Goal: Find specific page/section

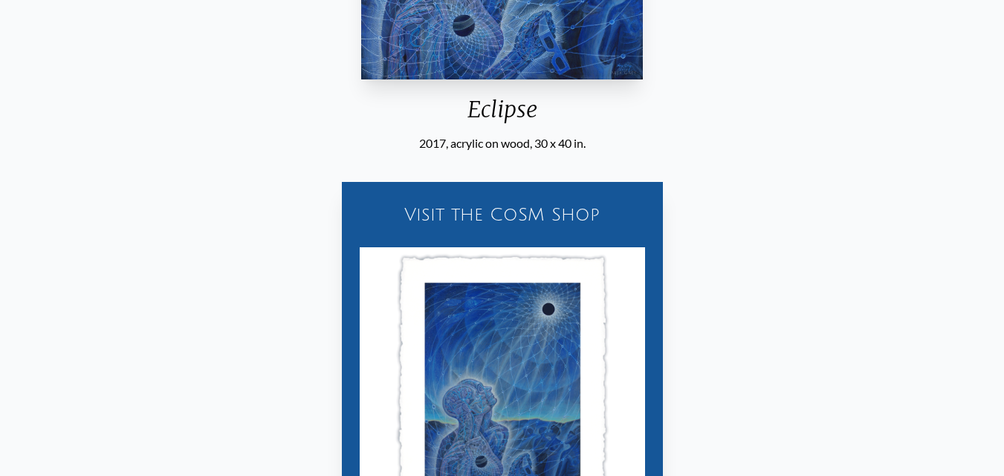
scroll to position [520, 0]
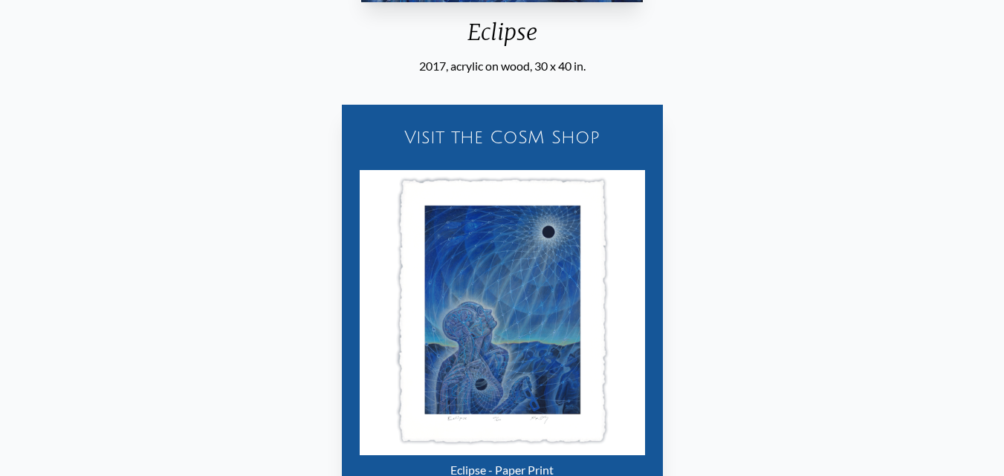
click at [500, 300] on img "6 / 22" at bounding box center [502, 312] width 285 height 285
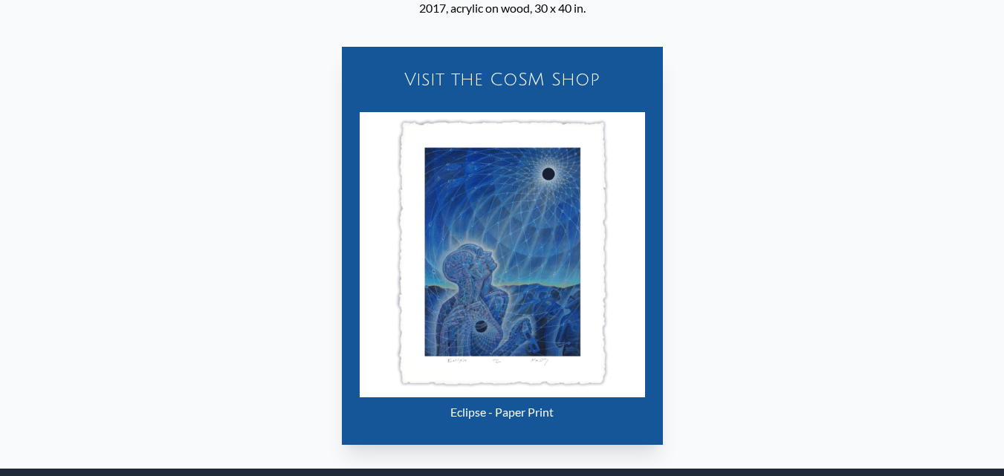
scroll to position [372, 0]
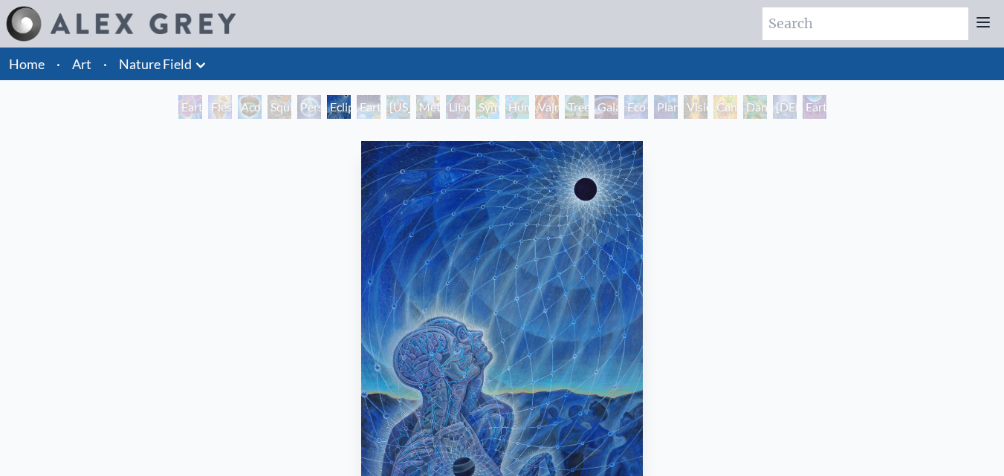
click at [94, 59] on li "Art" at bounding box center [81, 64] width 31 height 33
click at [129, 56] on link "Nature Field" at bounding box center [155, 64] width 73 height 21
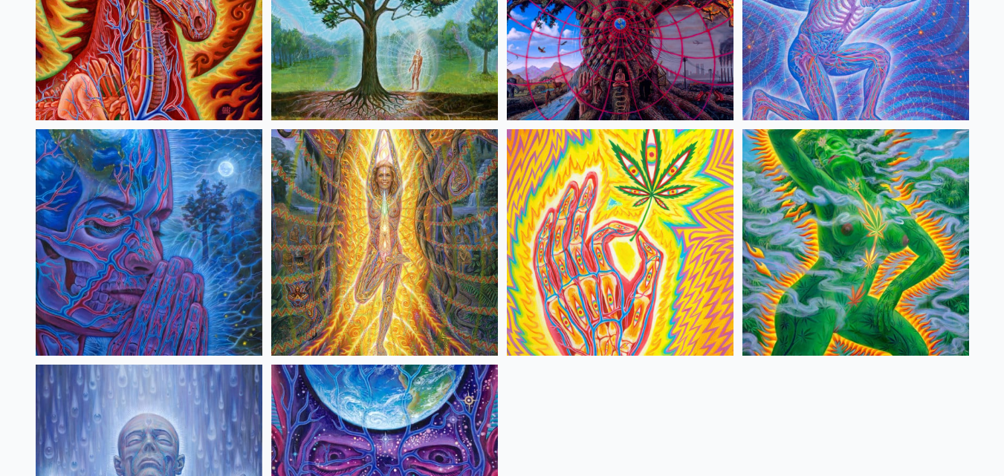
scroll to position [973, 0]
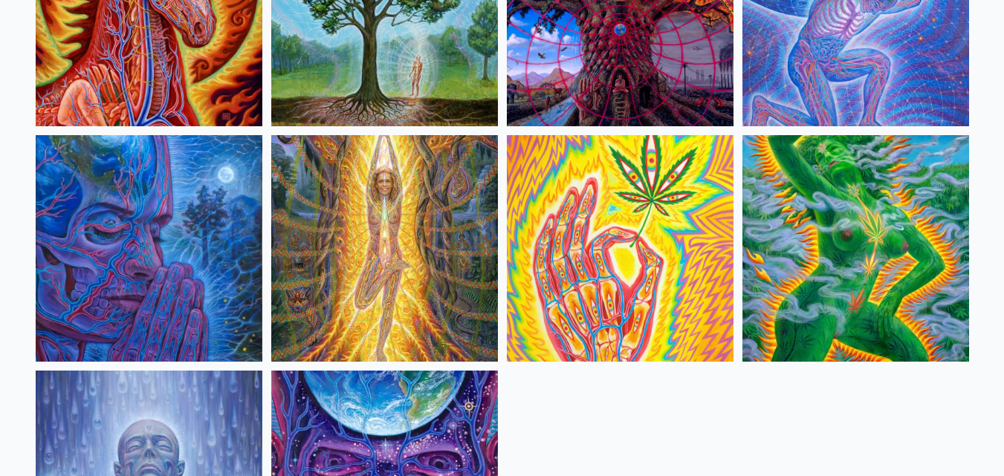
click at [190, 241] on img at bounding box center [149, 248] width 227 height 227
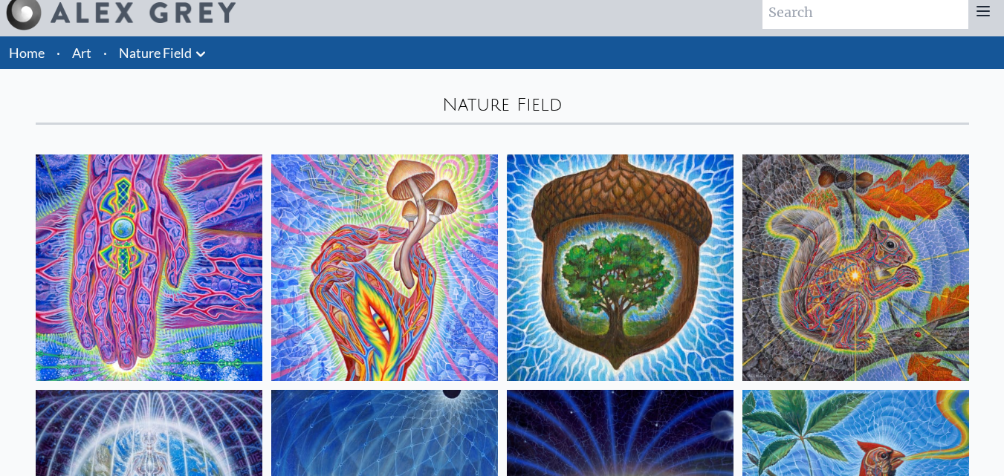
scroll to position [0, 0]
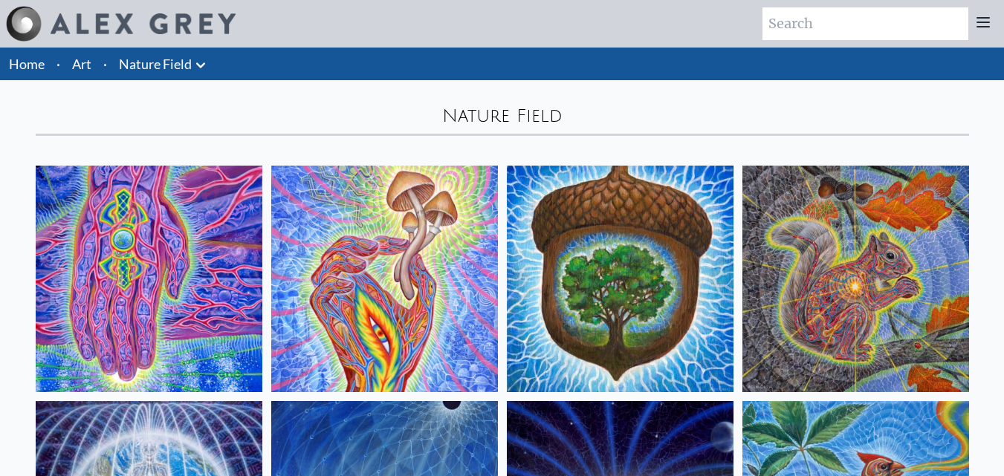
click at [87, 62] on link "Art" at bounding box center [81, 64] width 19 height 21
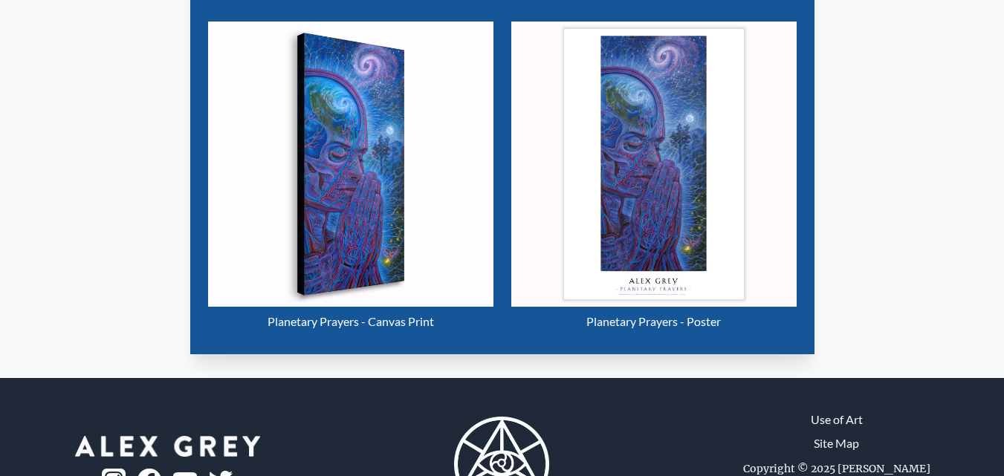
scroll to position [595, 0]
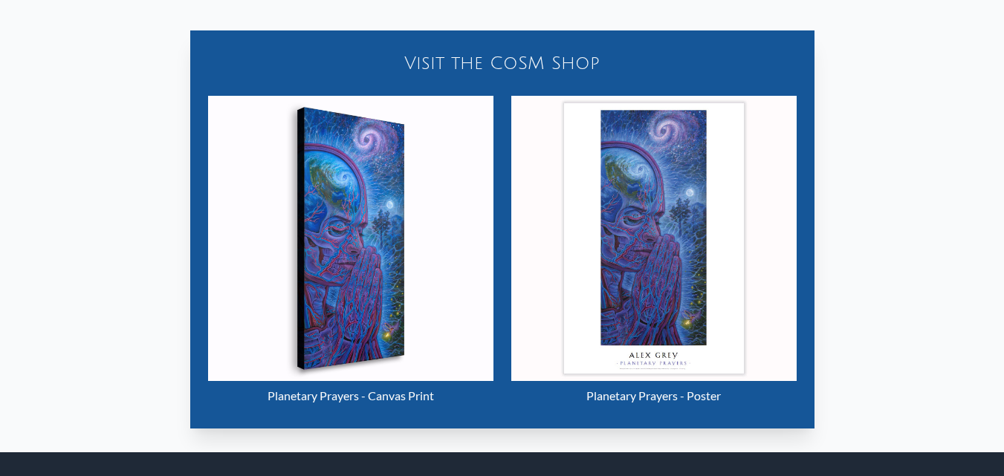
click at [348, 251] on img "17 / 22" at bounding box center [350, 238] width 285 height 285
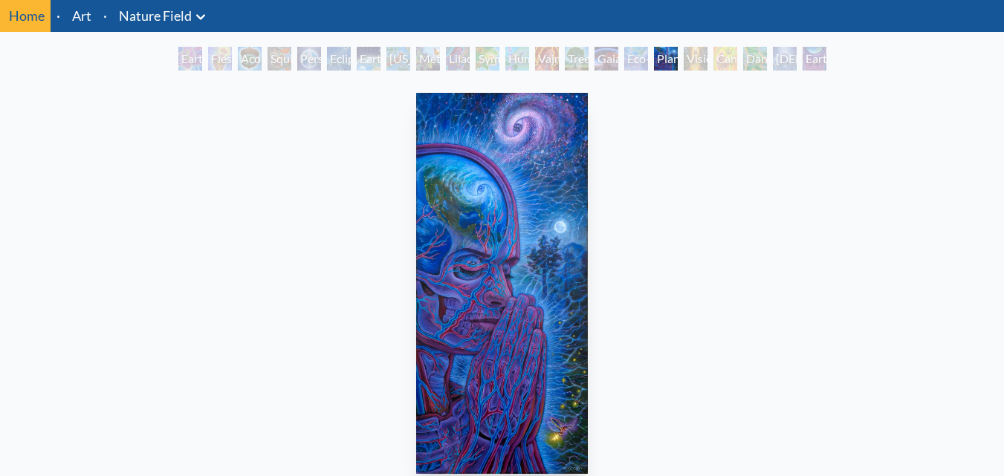
scroll to position [74, 0]
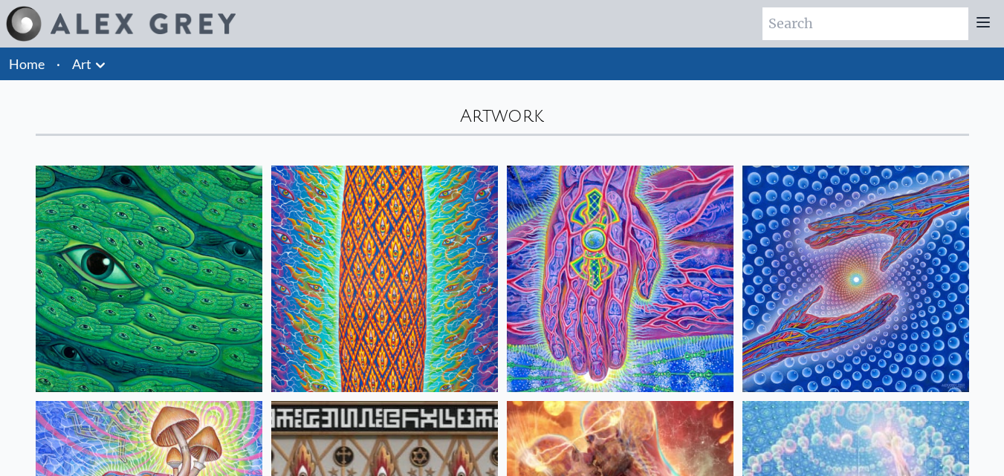
click at [845, 20] on input "search" at bounding box center [866, 23] width 206 height 33
type input "wonder"
click at [36, 68] on link "Home" at bounding box center [27, 64] width 36 height 16
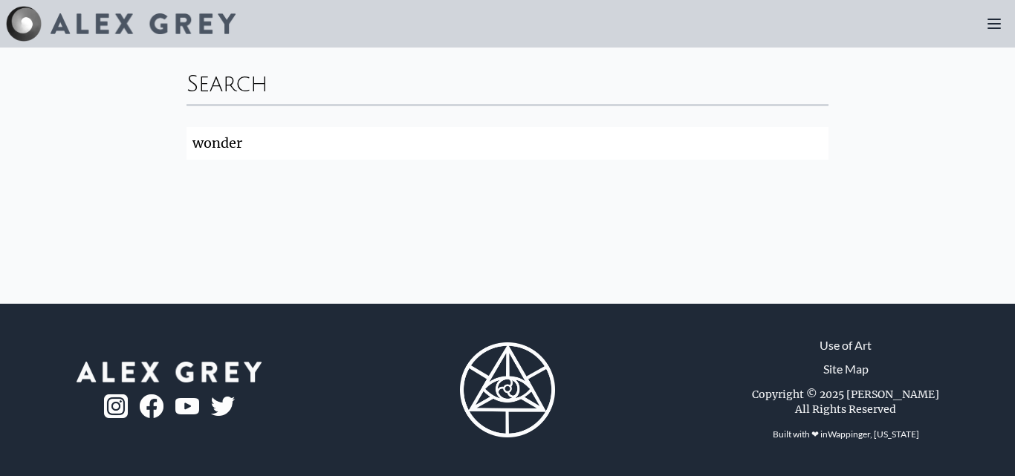
click at [120, 402] on img at bounding box center [116, 407] width 24 height 24
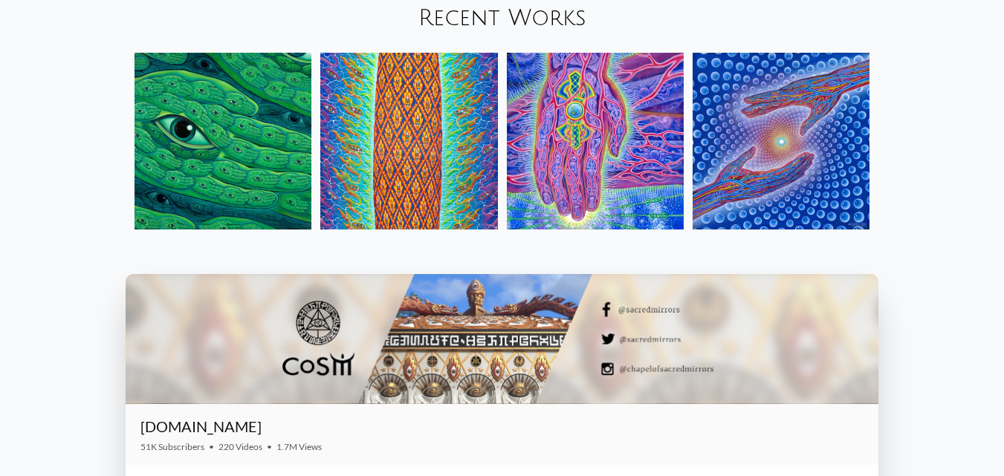
scroll to position [1723, 0]
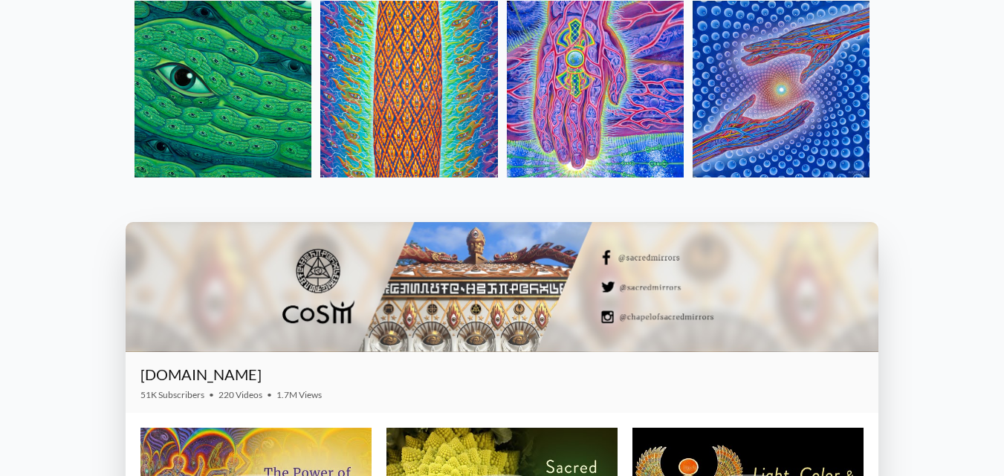
click at [676, 317] on div at bounding box center [502, 287] width 753 height 130
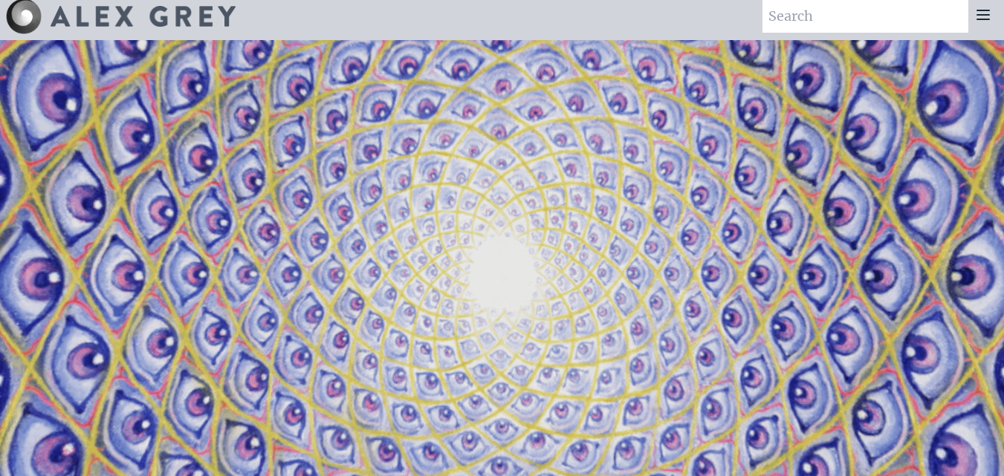
scroll to position [0, 0]
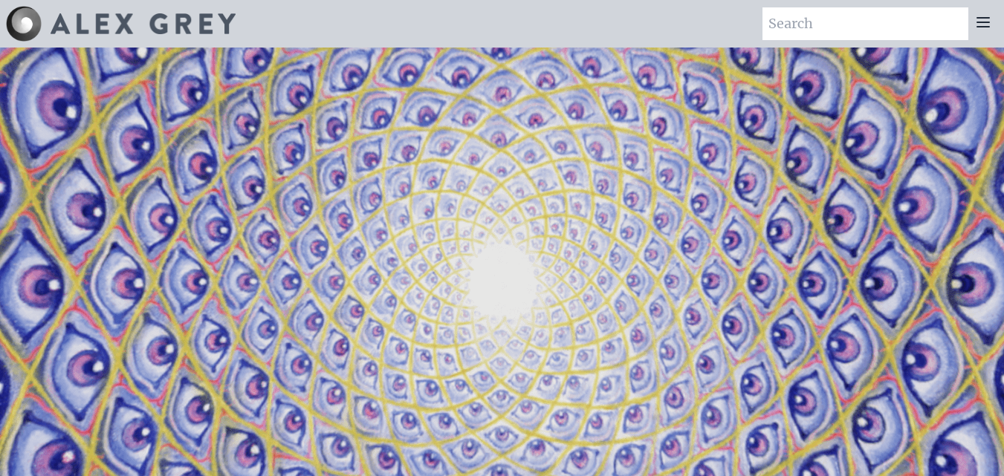
click at [985, 23] on icon at bounding box center [984, 22] width 12 height 9
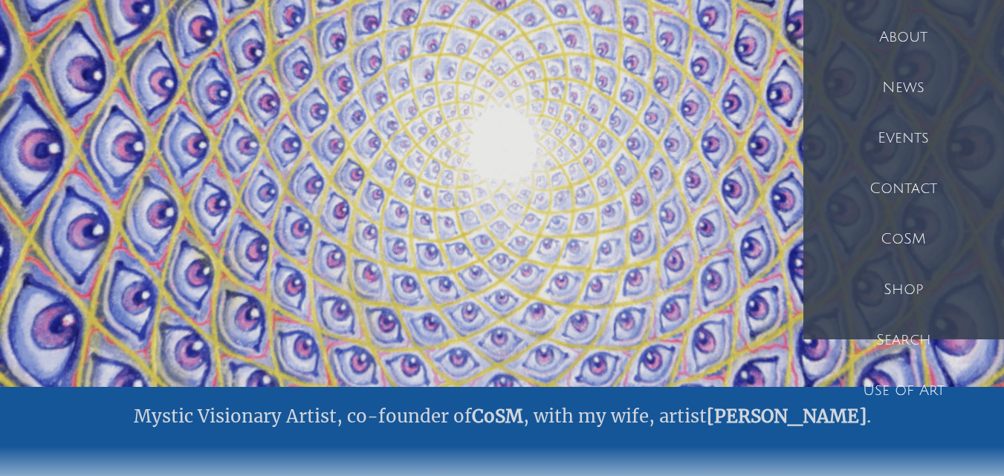
scroll to position [149, 0]
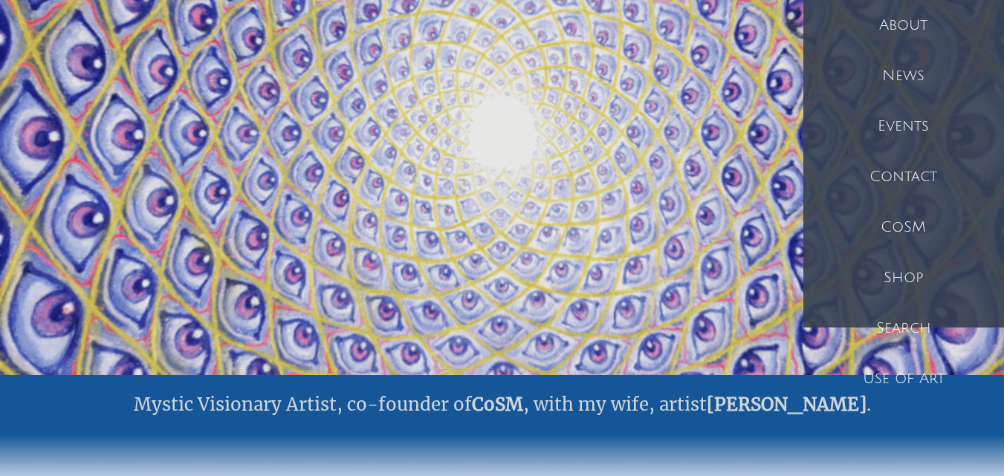
click at [898, 176] on div "Contact" at bounding box center [904, 177] width 201 height 51
click at [899, 239] on div "CoSM" at bounding box center [904, 227] width 201 height 51
click at [905, 129] on div "Events" at bounding box center [904, 126] width 201 height 51
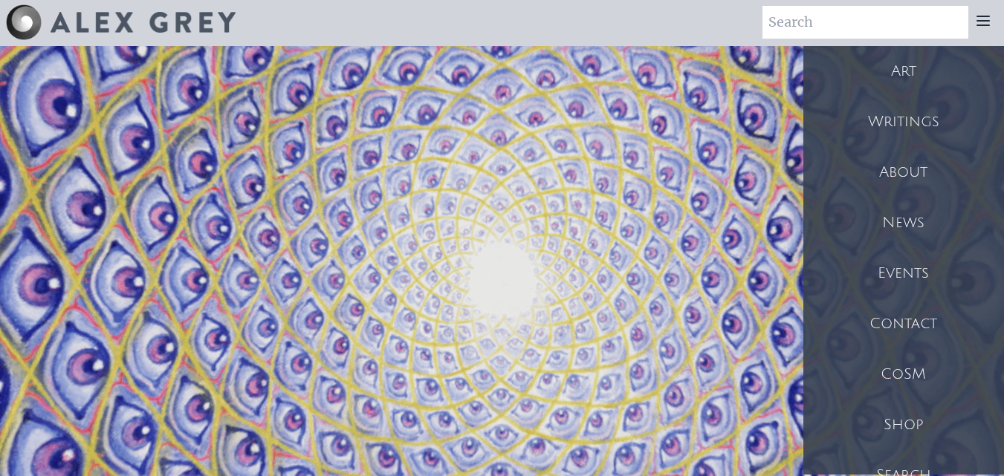
scroll to position [0, 0]
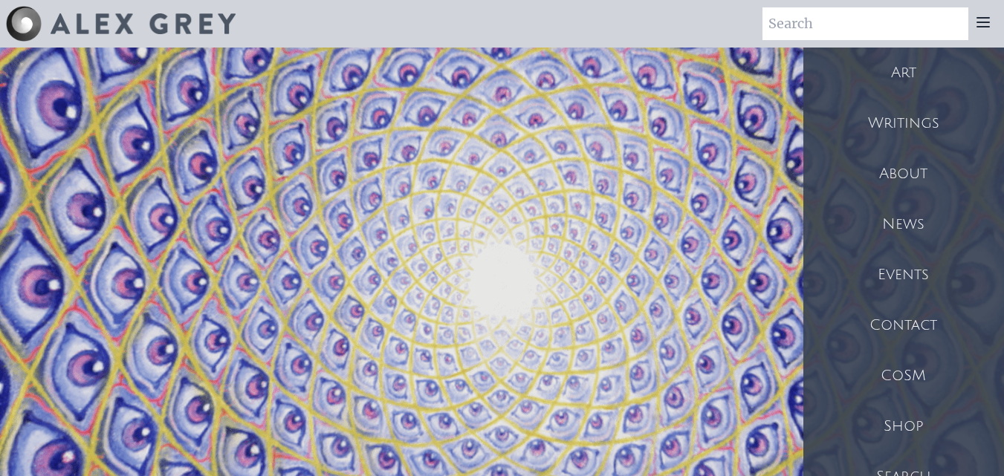
click at [927, 433] on div "Shop" at bounding box center [904, 426] width 201 height 51
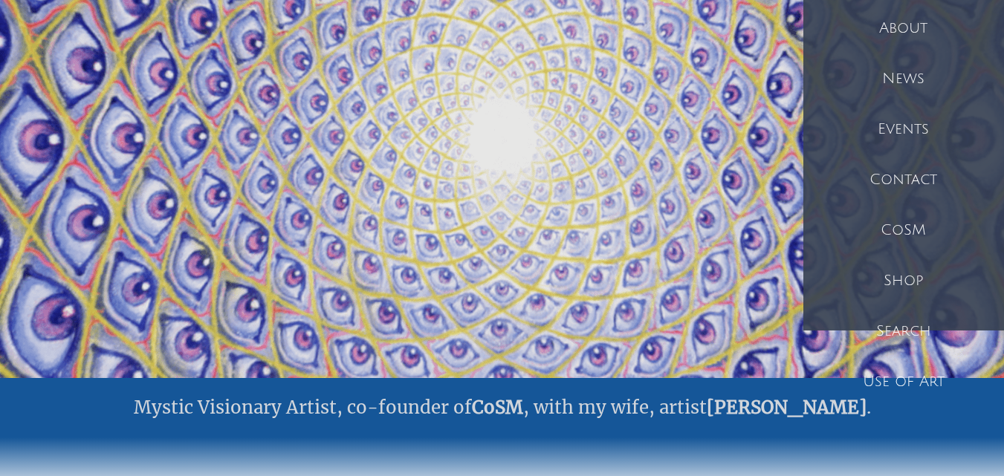
scroll to position [149, 0]
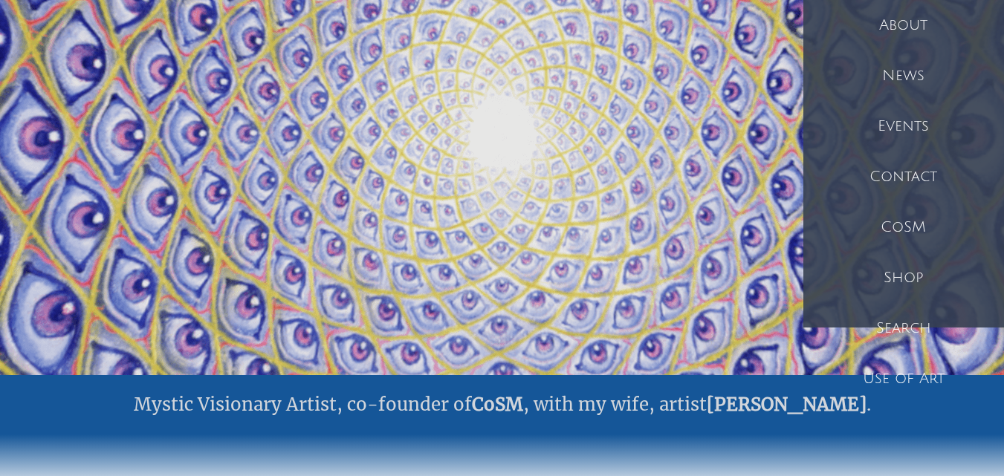
click at [915, 278] on div "Shop" at bounding box center [904, 278] width 201 height 51
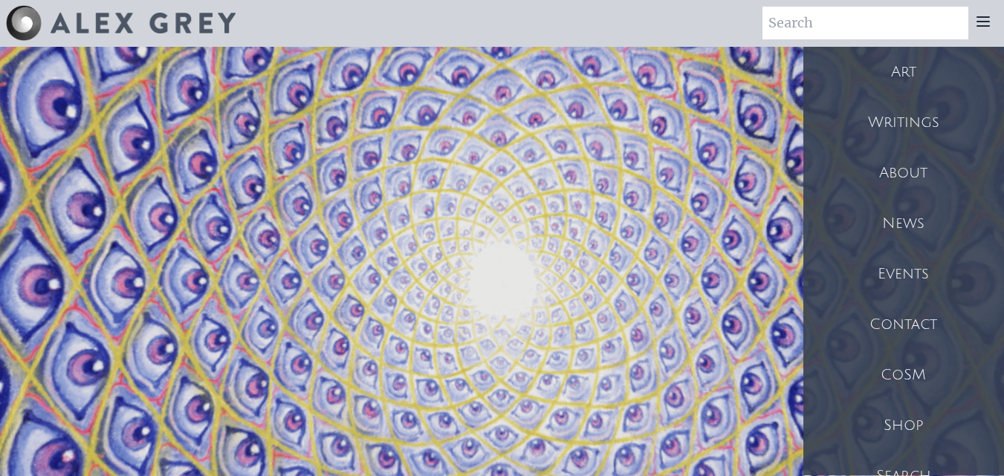
scroll to position [0, 0]
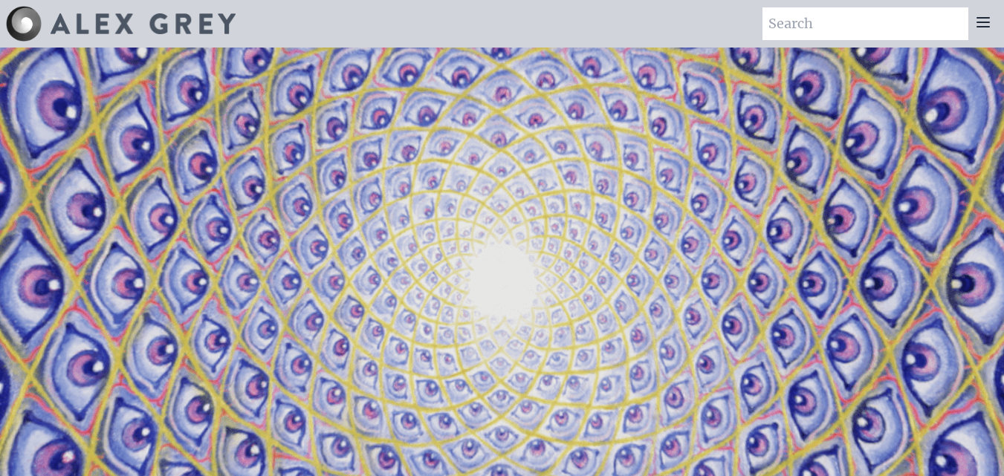
click at [990, 29] on icon at bounding box center [984, 22] width 18 height 18
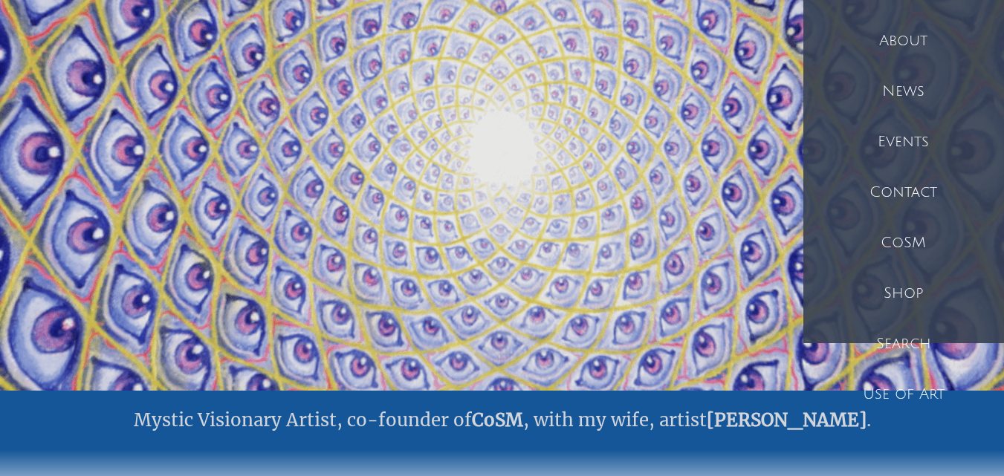
scroll to position [149, 0]
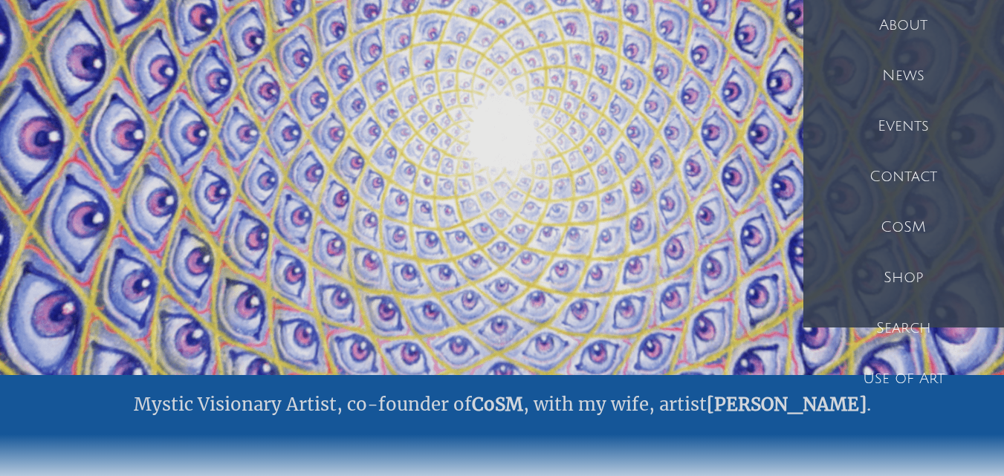
click at [905, 281] on div "Shop" at bounding box center [904, 278] width 201 height 51
